Goal: Information Seeking & Learning: Learn about a topic

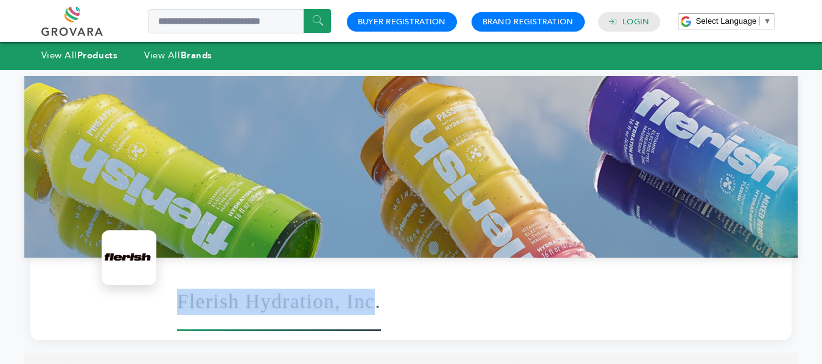
drag, startPoint x: 178, startPoint y: 302, endPoint x: 373, endPoint y: 299, distance: 194.7
click at [373, 299] on h1 "Flerish Hydration, Inc." at bounding box center [279, 302] width 204 height 60
copy h1 "Flerish Hydration, Inc"
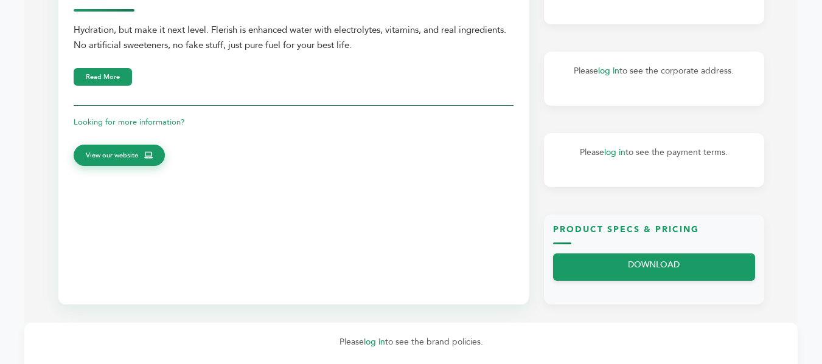
scroll to position [408, 0]
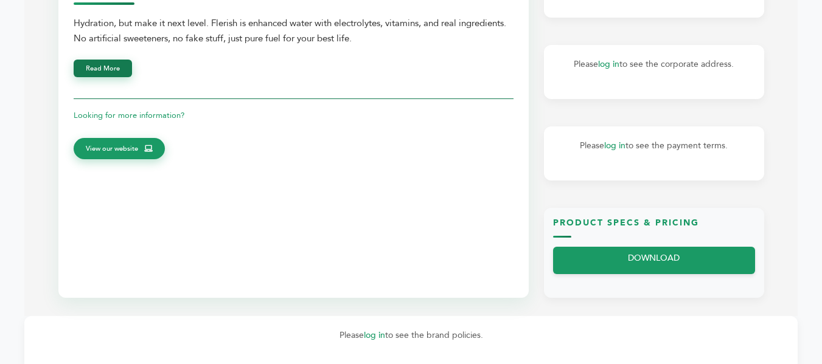
click at [112, 71] on button "Read More" at bounding box center [103, 69] width 58 height 18
click at [112, 71] on button "Read Less" at bounding box center [101, 69] width 55 height 18
click at [112, 71] on button "Read More" at bounding box center [103, 69] width 58 height 18
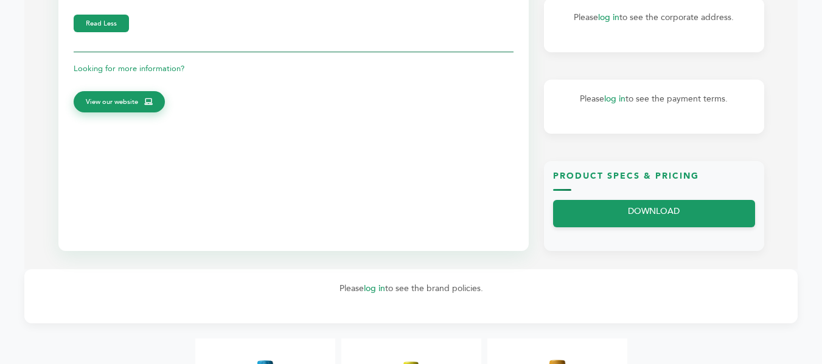
scroll to position [28, 0]
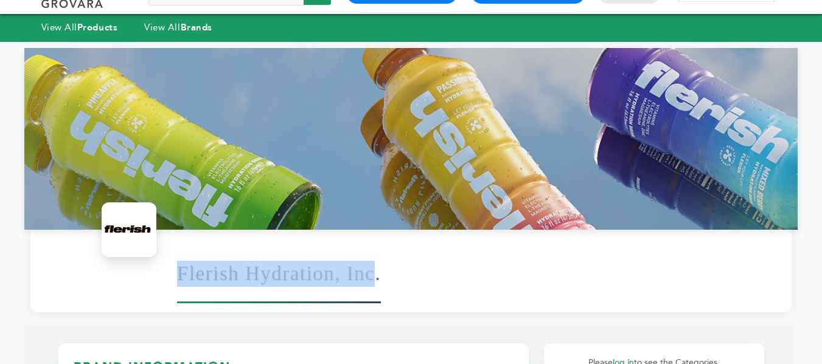
click at [257, 263] on h1 "Flerish Hydration, Inc." at bounding box center [279, 274] width 204 height 60
drag, startPoint x: 375, startPoint y: 273, endPoint x: 168, endPoint y: 273, distance: 206.2
click at [168, 273] on div "Flerish Hydration, Inc." at bounding box center [410, 271] width 761 height 83
